Goal: Task Accomplishment & Management: Manage account settings

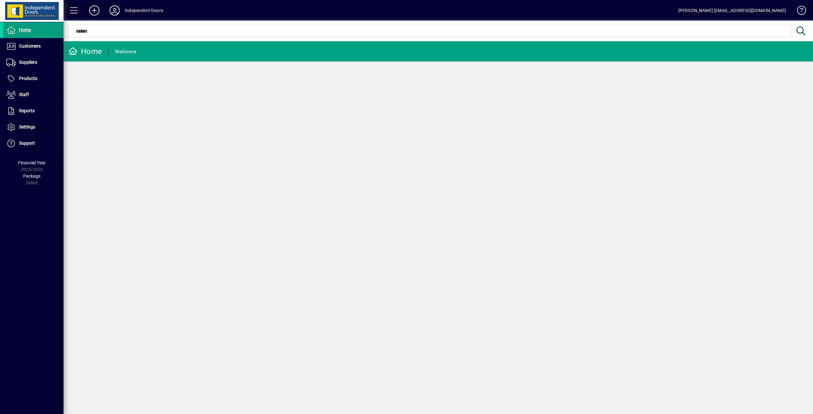
click at [116, 6] on icon at bounding box center [114, 10] width 13 height 10
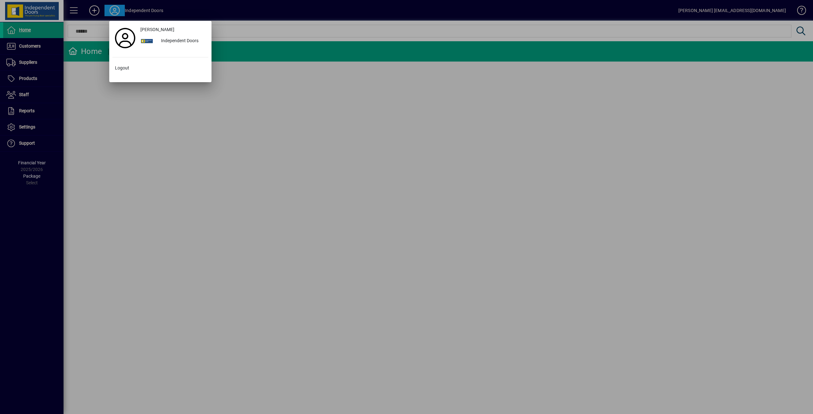
click at [154, 129] on div at bounding box center [406, 207] width 813 height 414
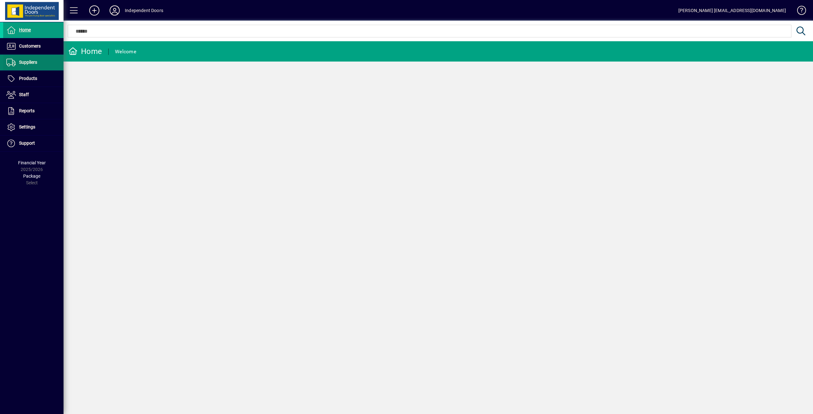
click at [26, 66] on span "Suppliers" at bounding box center [20, 63] width 34 height 8
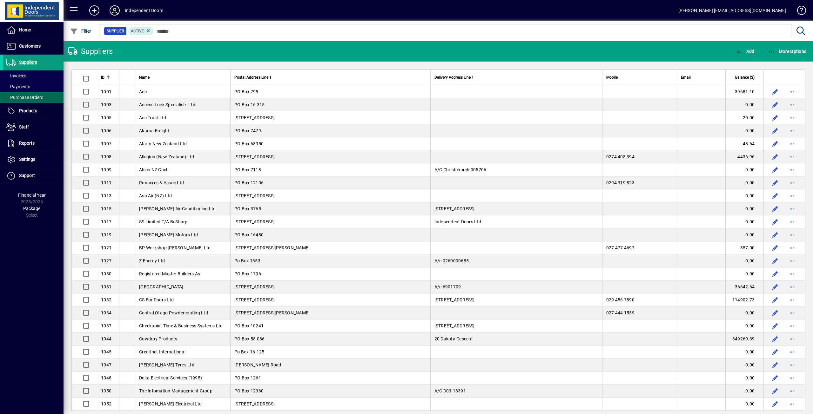
click at [24, 97] on span "Purchase Orders" at bounding box center [24, 97] width 37 height 5
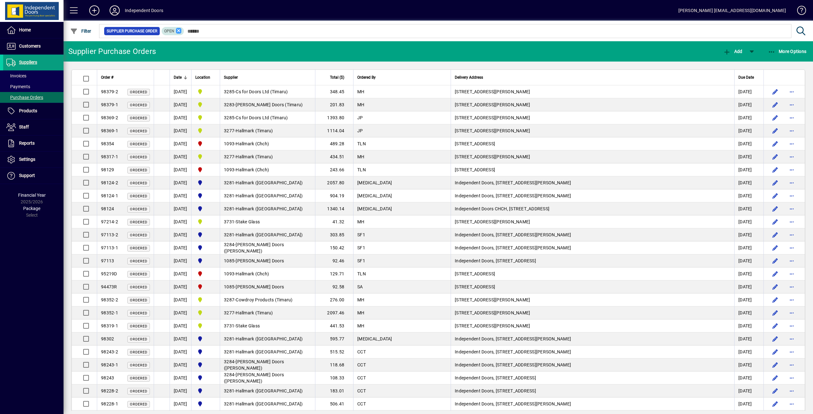
click at [179, 31] on icon at bounding box center [179, 31] width 6 height 6
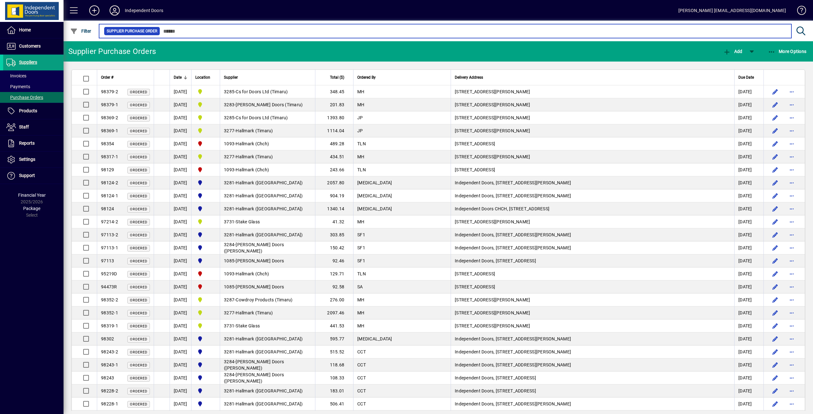
click at [218, 29] on input "text" at bounding box center [473, 31] width 626 height 9
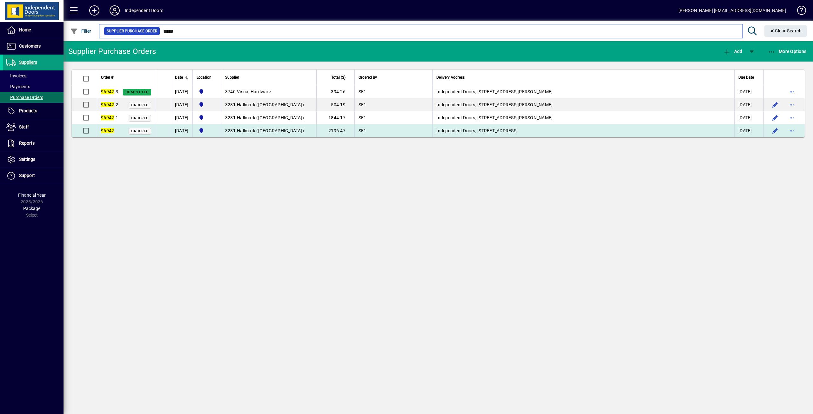
type input "*****"
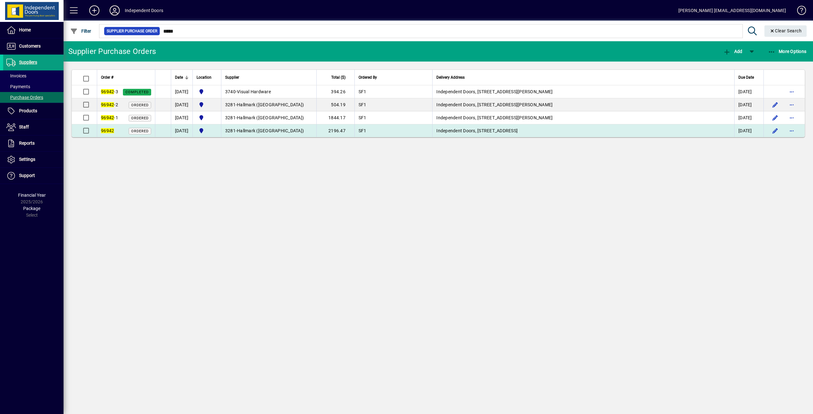
click at [486, 130] on td "Independent Doors, 57 Waterloo Road, CHRISTCHURCH" at bounding box center [583, 130] width 302 height 13
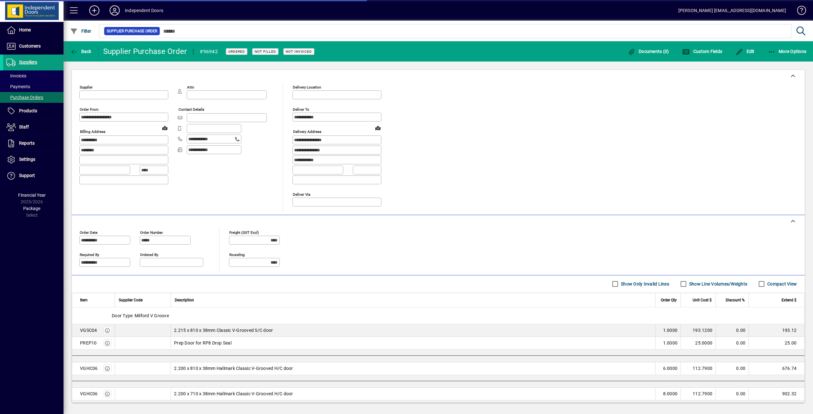
type input "**********"
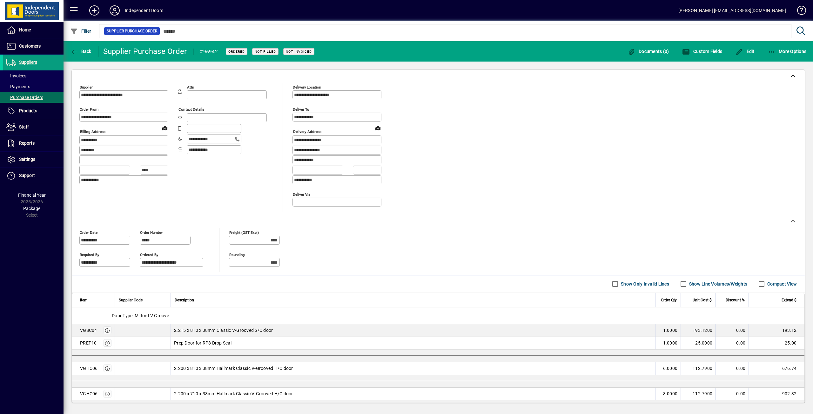
scroll to position [89, 0]
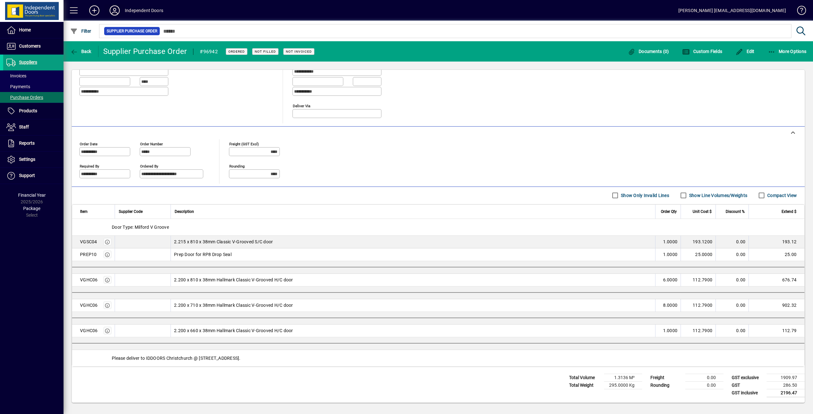
click at [117, 10] on icon at bounding box center [114, 10] width 13 height 10
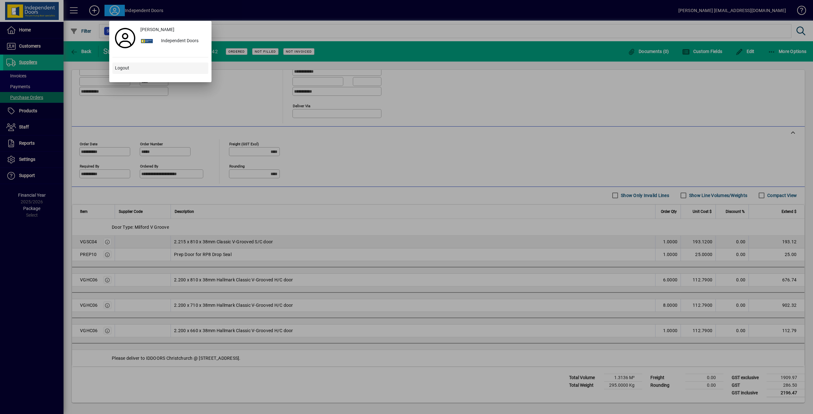
click at [126, 70] on span "Logout" at bounding box center [122, 68] width 14 height 7
